Goal: Task Accomplishment & Management: Use online tool/utility

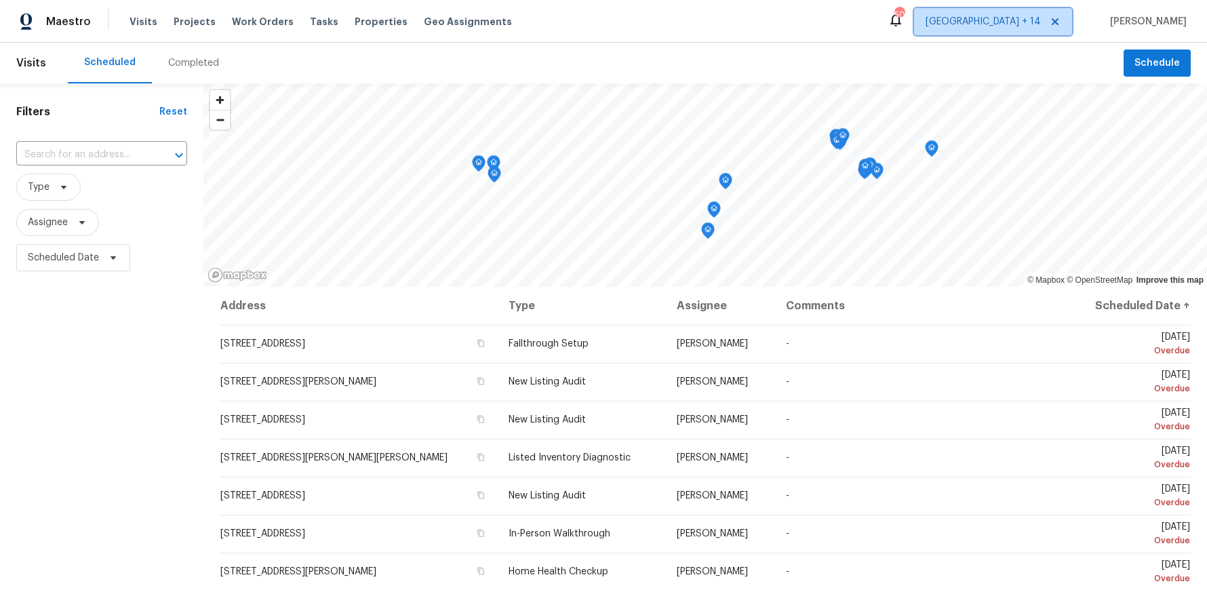
click at [1015, 15] on span "[GEOGRAPHIC_DATA] + 14" at bounding box center [983, 22] width 115 height 14
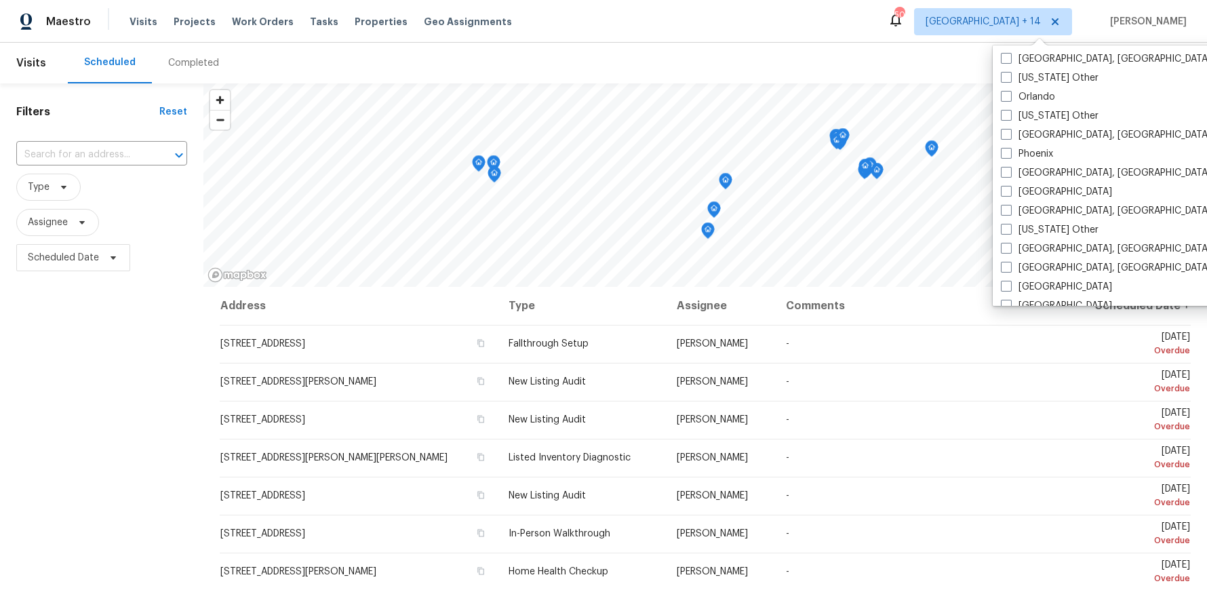
scroll to position [1646, 0]
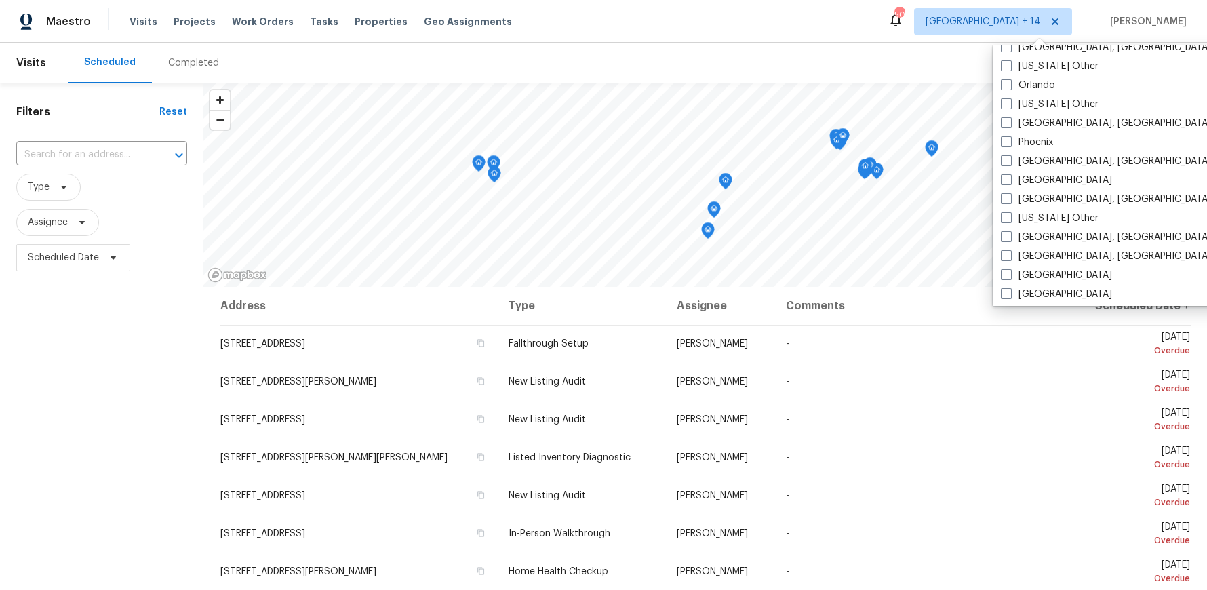
click at [909, 31] on div "Maestro Visits Projects Work Orders Tasks Properties Geo Assignments 500 Denver…" at bounding box center [603, 21] width 1207 height 43
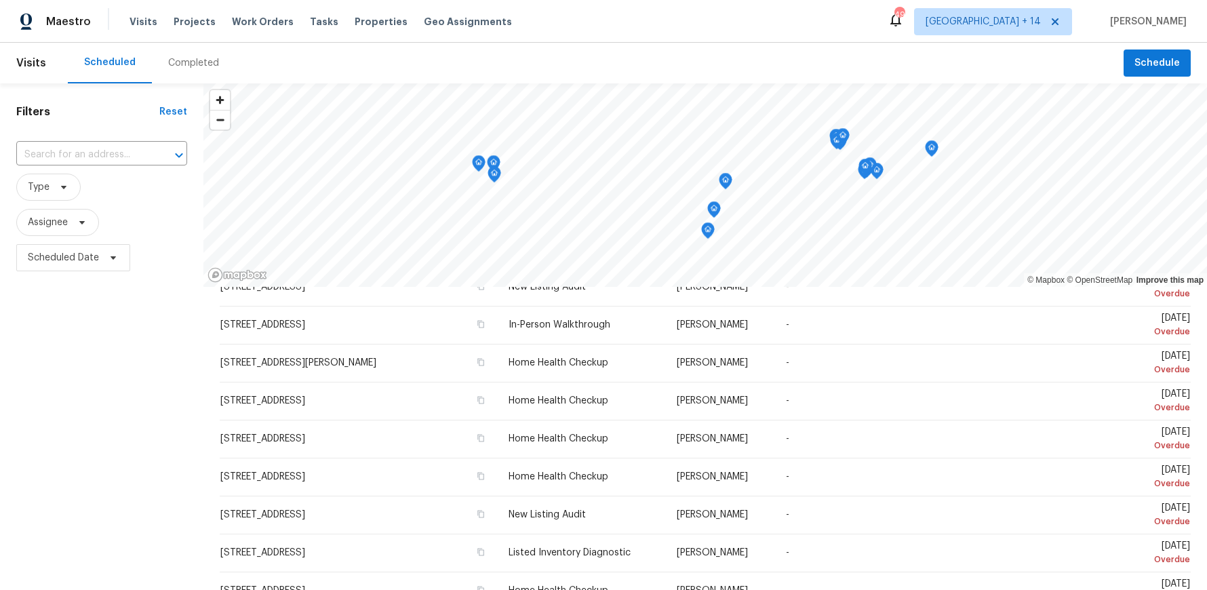
scroll to position [0, 0]
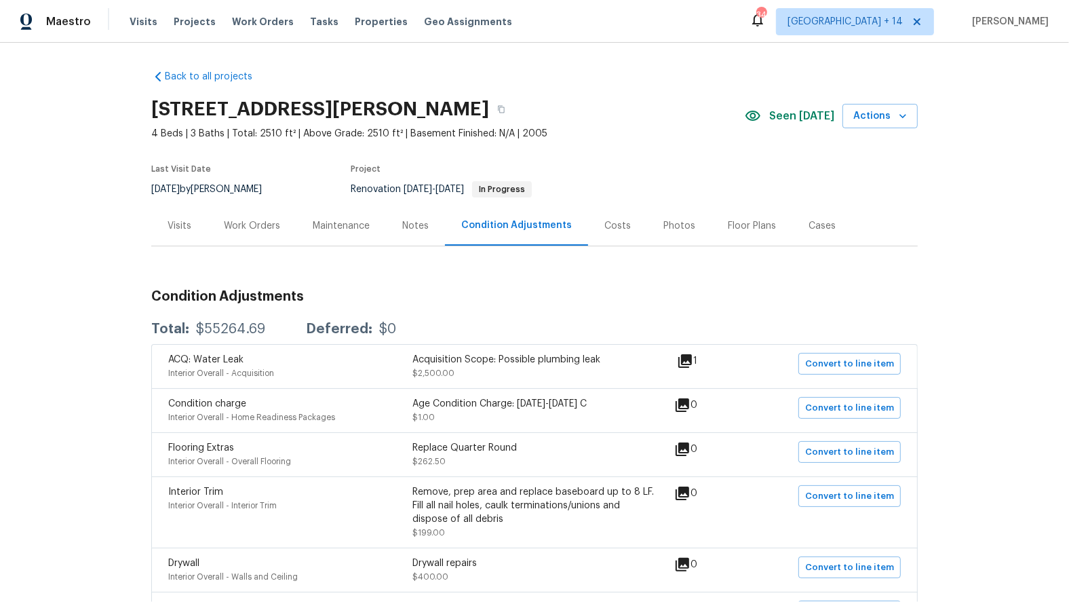
scroll to position [217, 0]
